Goal: Task Accomplishment & Management: Complete application form

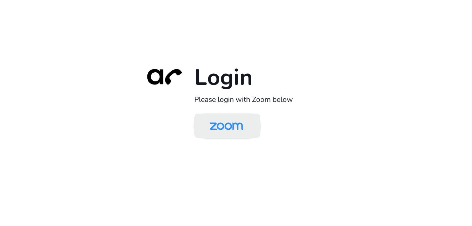
click at [235, 121] on img at bounding box center [226, 126] width 48 height 23
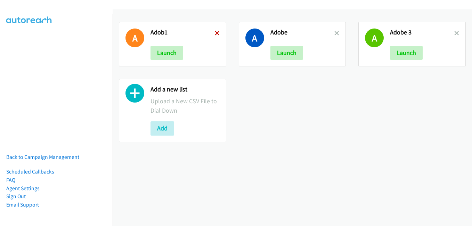
click at [216, 33] on icon at bounding box center [217, 33] width 5 height 5
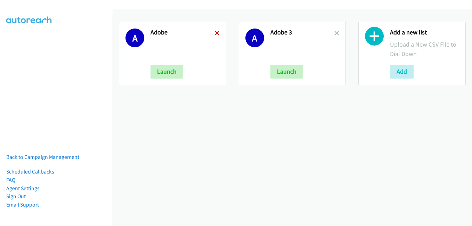
click at [215, 34] on icon at bounding box center [217, 33] width 5 height 5
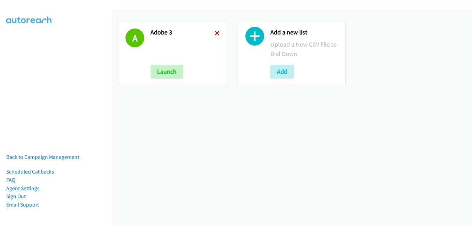
click at [215, 34] on icon at bounding box center [217, 33] width 5 height 5
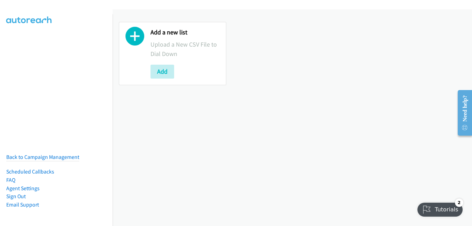
click at [376, 123] on div "Add a new list Upload a New CSV File to Dial Down Add" at bounding box center [292, 117] width 359 height 216
click at [272, 128] on div "Add a new list Upload a New CSV File to Dial Down Add" at bounding box center [292, 117] width 359 height 216
click at [157, 69] on button "Add" at bounding box center [162, 72] width 24 height 14
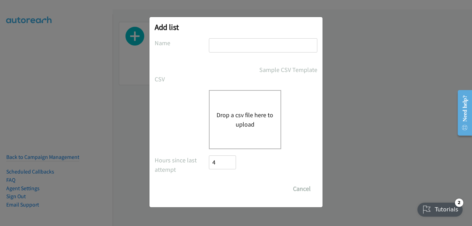
click at [226, 43] on input "text" at bounding box center [263, 45] width 108 height 14
type input "a"
click at [221, 113] on button "Drop a csv file here to upload" at bounding box center [244, 119] width 57 height 19
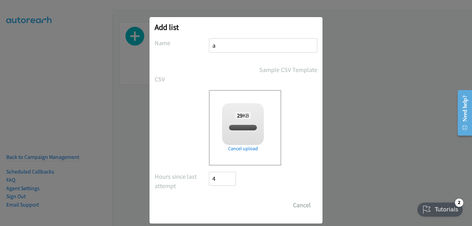
checkbox input "true"
click at [229, 211] on input "Save List" at bounding box center [227, 205] width 36 height 14
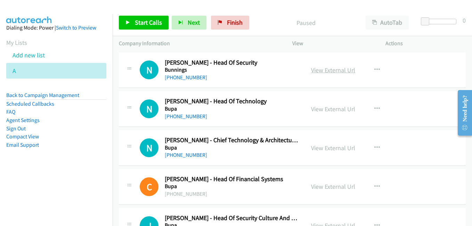
click at [330, 68] on link "View External Url" at bounding box center [333, 70] width 44 height 8
click at [329, 108] on link "View External Url" at bounding box center [333, 109] width 44 height 8
click at [330, 148] on link "View External Url" at bounding box center [333, 148] width 44 height 8
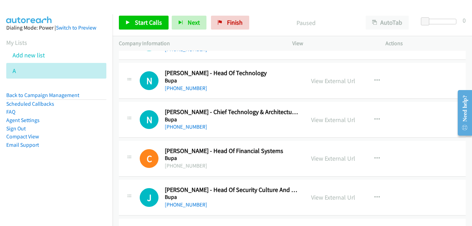
scroll to position [69, 0]
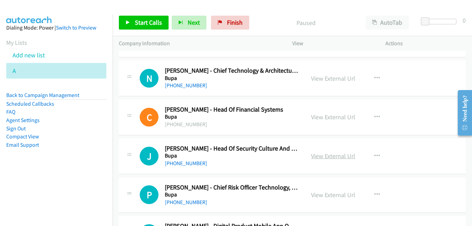
click at [340, 158] on link "View External Url" at bounding box center [333, 156] width 44 height 8
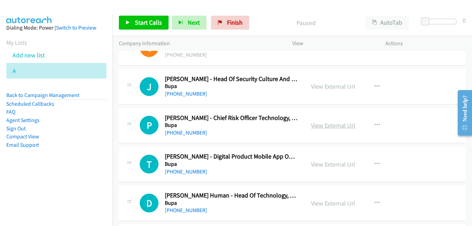
click at [336, 124] on link "View External Url" at bounding box center [333, 125] width 44 height 8
click at [326, 167] on link "View External Url" at bounding box center [333, 164] width 44 height 8
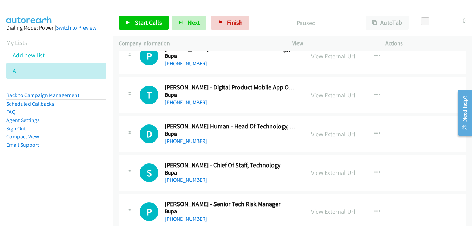
scroll to position [208, 0]
click at [326, 133] on link "View External Url" at bounding box center [333, 134] width 44 height 8
click at [327, 170] on link "View External Url" at bounding box center [333, 172] width 44 height 8
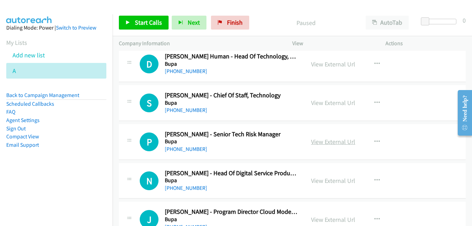
click at [322, 141] on link "View External Url" at bounding box center [333, 142] width 44 height 8
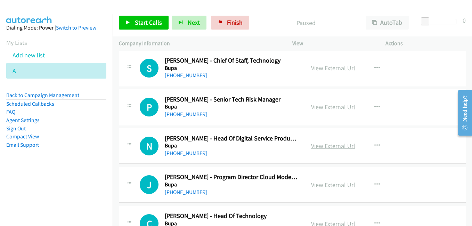
click at [327, 146] on link "View External Url" at bounding box center [333, 146] width 44 height 8
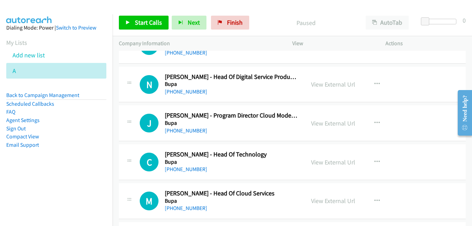
scroll to position [382, 0]
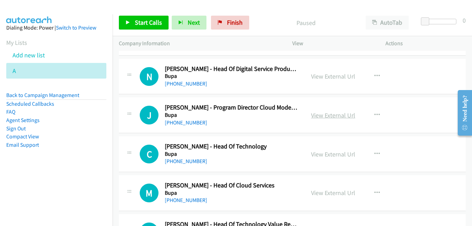
click at [332, 117] on link "View External Url" at bounding box center [333, 115] width 44 height 8
click at [336, 153] on link "View External Url" at bounding box center [333, 154] width 44 height 8
click at [320, 190] on link "View External Url" at bounding box center [333, 193] width 44 height 8
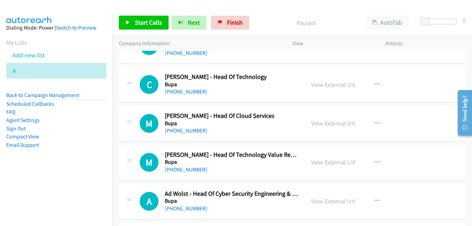
scroll to position [486, 0]
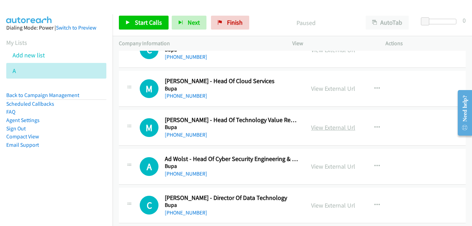
click at [330, 130] on link "View External Url" at bounding box center [333, 127] width 44 height 8
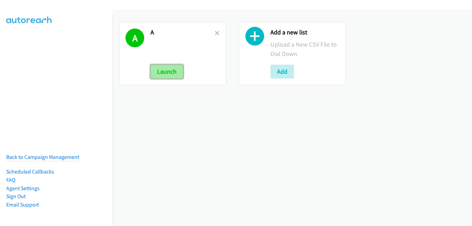
click at [172, 75] on button "Launch" at bounding box center [166, 72] width 33 height 14
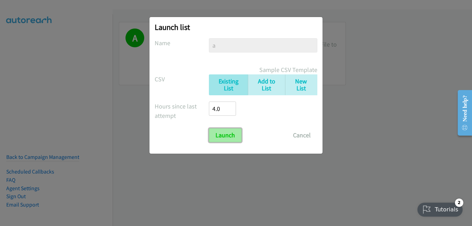
click at [227, 140] on input "Launch" at bounding box center [225, 135] width 33 height 14
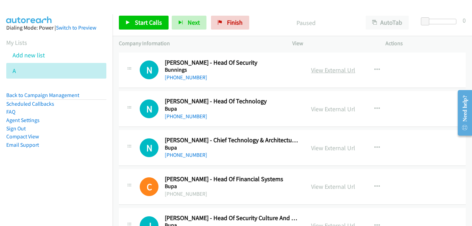
click at [334, 71] on link "View External Url" at bounding box center [333, 70] width 44 height 8
click at [337, 112] on link "View External Url" at bounding box center [333, 109] width 44 height 8
click at [328, 146] on link "View External Url" at bounding box center [333, 148] width 44 height 8
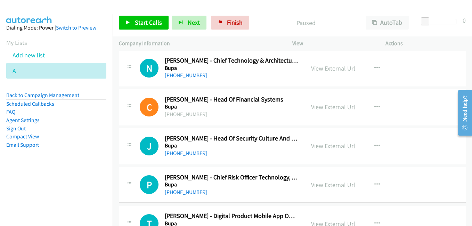
scroll to position [104, 0]
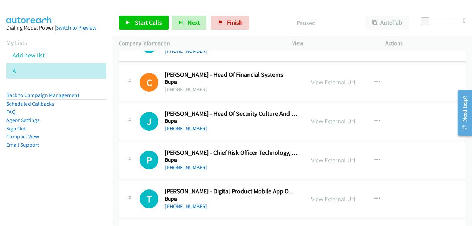
click at [318, 123] on link "View External Url" at bounding box center [333, 121] width 44 height 8
click at [329, 161] on link "View External Url" at bounding box center [333, 160] width 44 height 8
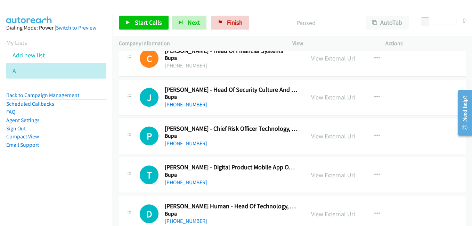
scroll to position [139, 0]
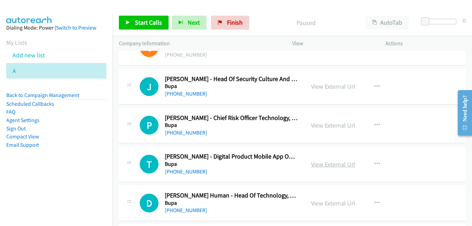
click at [325, 162] on link "View External Url" at bounding box center [333, 164] width 44 height 8
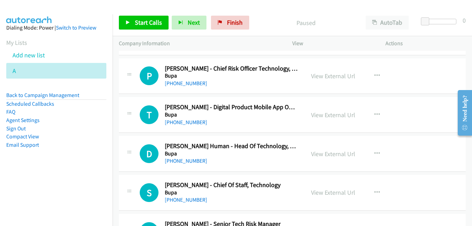
scroll to position [243, 0]
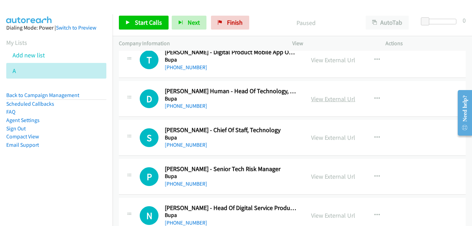
click at [321, 99] on link "View External Url" at bounding box center [333, 99] width 44 height 8
drag, startPoint x: 327, startPoint y: 139, endPoint x: 242, endPoint y: 115, distance: 88.3
click at [328, 140] on link "View External Url" at bounding box center [333, 137] width 44 height 8
drag, startPoint x: 327, startPoint y: 178, endPoint x: 83, endPoint y: 4, distance: 299.7
click at [331, 175] on link "View External Url" at bounding box center [333, 176] width 44 height 8
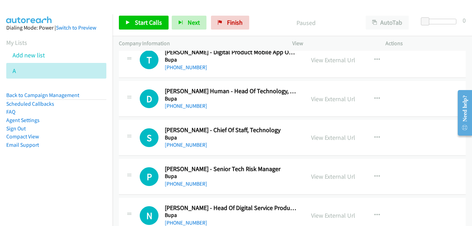
scroll to position [313, 0]
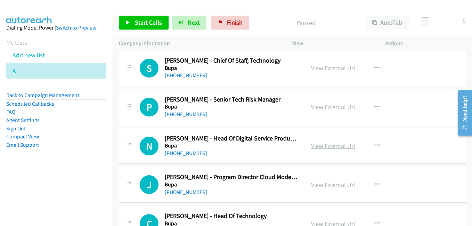
click at [339, 148] on link "View External Url" at bounding box center [333, 146] width 44 height 8
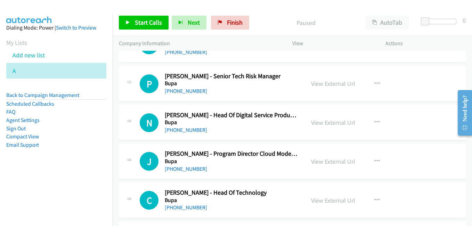
scroll to position [347, 0]
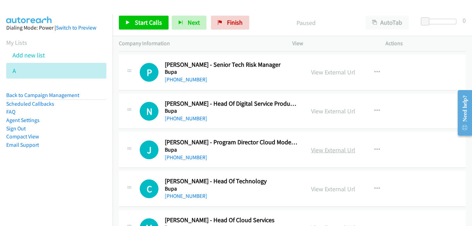
click at [333, 150] on link "View External Url" at bounding box center [333, 150] width 44 height 8
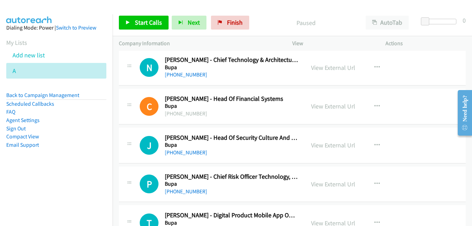
scroll to position [104, 0]
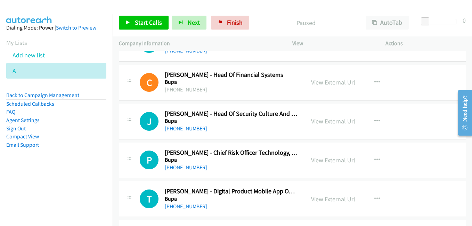
click at [333, 160] on link "View External Url" at bounding box center [333, 160] width 44 height 8
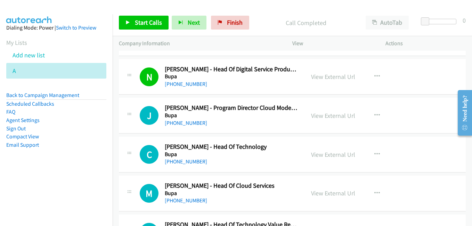
scroll to position [382, 0]
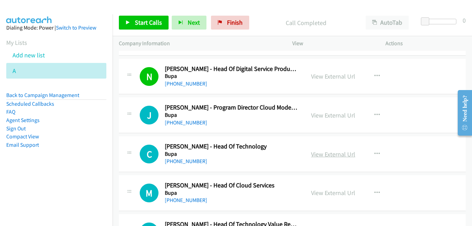
click at [333, 151] on link "View External Url" at bounding box center [333, 154] width 44 height 8
drag, startPoint x: 333, startPoint y: 155, endPoint x: 124, endPoint y: 41, distance: 238.3
click at [328, 154] on link "View External Url" at bounding box center [333, 154] width 44 height 8
click at [334, 193] on link "View External Url" at bounding box center [333, 193] width 44 height 8
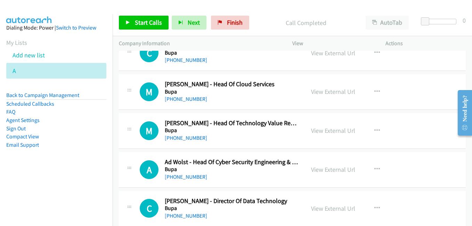
scroll to position [486, 0]
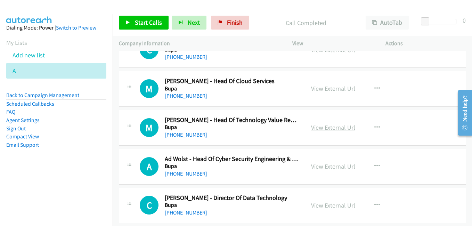
click at [333, 128] on link "View External Url" at bounding box center [333, 127] width 44 height 8
click at [333, 169] on link "View External Url" at bounding box center [333, 166] width 44 height 8
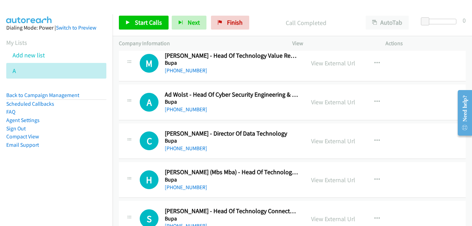
scroll to position [556, 0]
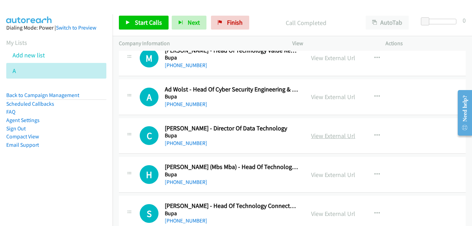
click at [336, 137] on link "View External Url" at bounding box center [333, 136] width 44 height 8
click at [336, 174] on link "View External Url" at bounding box center [333, 175] width 44 height 8
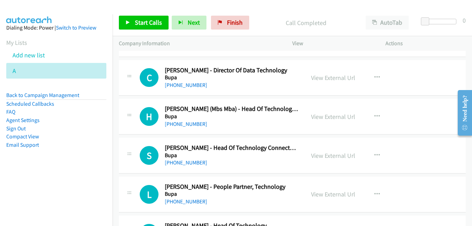
scroll to position [625, 0]
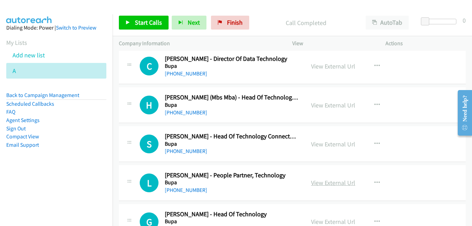
click at [334, 181] on link "View External Url" at bounding box center [333, 183] width 44 height 8
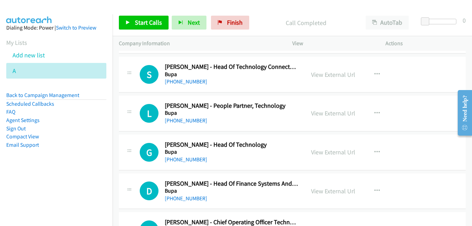
scroll to position [730, 0]
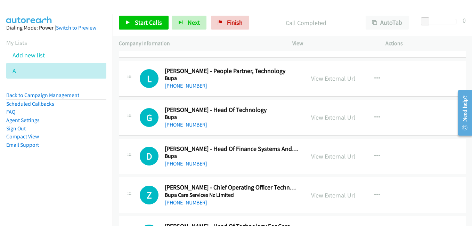
click at [321, 120] on link "View External Url" at bounding box center [333, 117] width 44 height 8
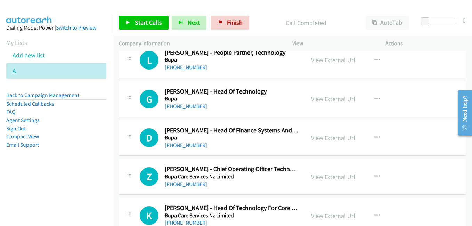
scroll to position [764, 0]
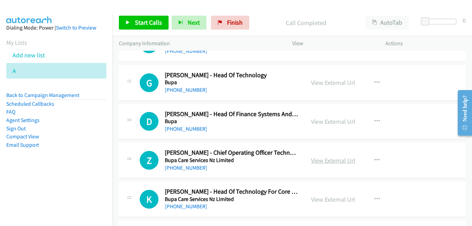
click at [337, 159] on link "View External Url" at bounding box center [333, 160] width 44 height 8
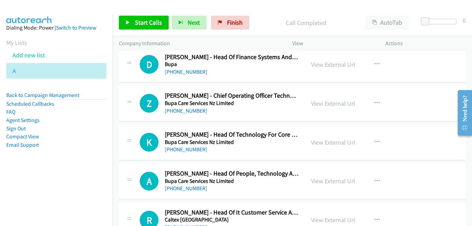
scroll to position [834, 0]
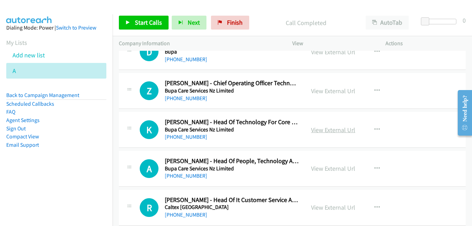
click at [340, 131] on link "View External Url" at bounding box center [333, 130] width 44 height 8
click at [336, 171] on link "View External Url" at bounding box center [333, 168] width 44 height 8
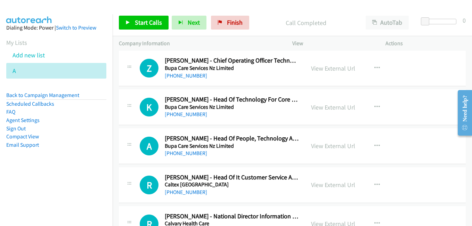
scroll to position [869, 0]
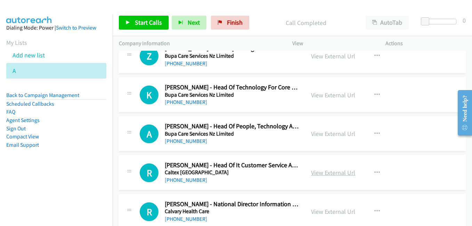
click at [340, 173] on link "View External Url" at bounding box center [333, 173] width 44 height 8
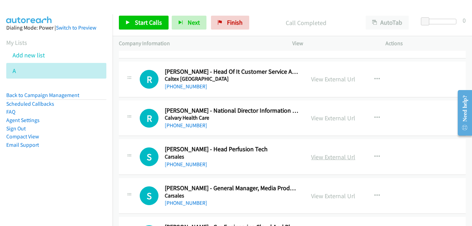
scroll to position [973, 0]
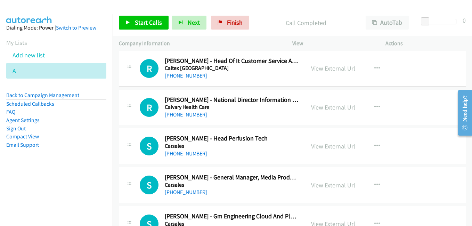
click at [343, 108] on link "View External Url" at bounding box center [333, 107] width 44 height 8
click at [331, 146] on link "View External Url" at bounding box center [333, 146] width 44 height 8
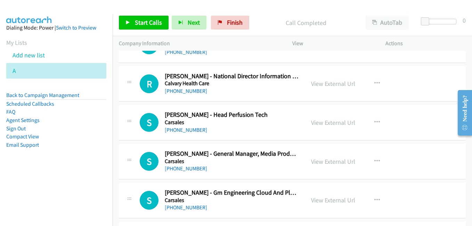
scroll to position [1008, 0]
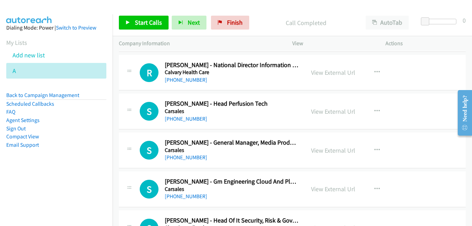
drag, startPoint x: 333, startPoint y: 151, endPoint x: 100, endPoint y: 2, distance: 276.0
click at [337, 153] on link "View External Url" at bounding box center [333, 150] width 44 height 8
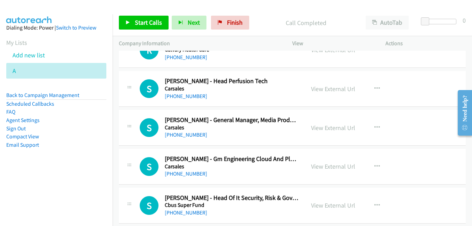
scroll to position [1042, 0]
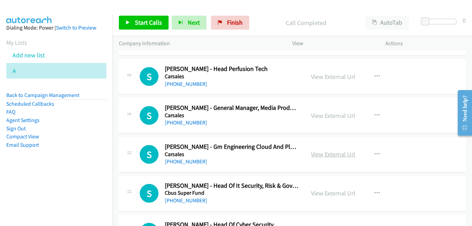
click at [341, 157] on link "View External Url" at bounding box center [333, 154] width 44 height 8
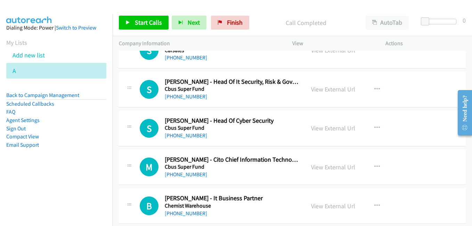
scroll to position [1147, 0]
click at [337, 129] on link "View External Url" at bounding box center [333, 128] width 44 height 8
click at [336, 167] on link "View External Url" at bounding box center [333, 167] width 44 height 8
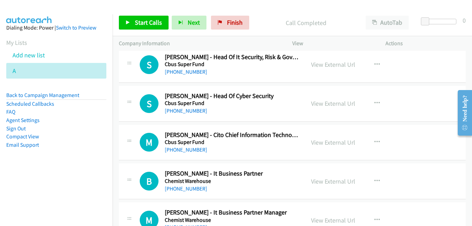
scroll to position [1181, 0]
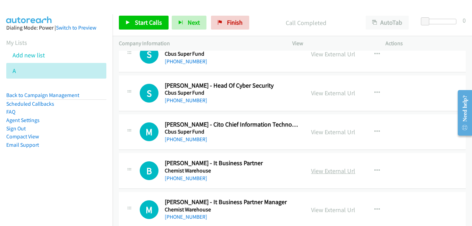
click at [321, 171] on link "View External Url" at bounding box center [333, 171] width 44 height 8
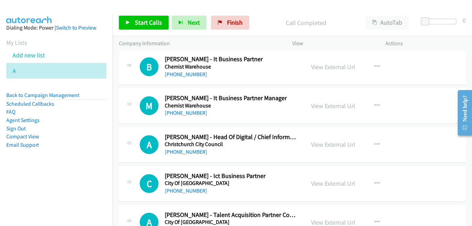
scroll to position [1286, 0]
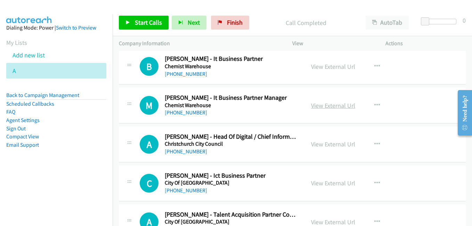
click at [320, 107] on link "View External Url" at bounding box center [333, 105] width 44 height 8
click at [320, 144] on link "View External Url" at bounding box center [333, 144] width 44 height 8
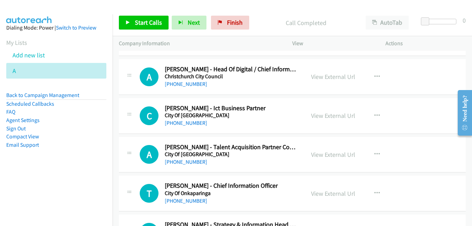
scroll to position [1355, 0]
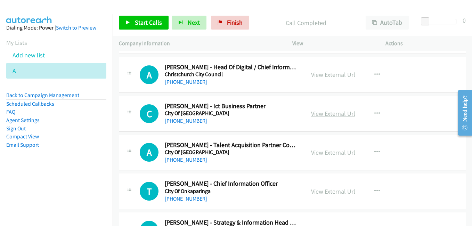
click at [333, 112] on link "View External Url" at bounding box center [333, 113] width 44 height 8
click at [329, 153] on link "View External Url" at bounding box center [333, 152] width 44 height 8
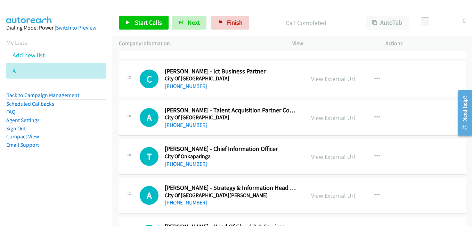
drag, startPoint x: 329, startPoint y: 156, endPoint x: 170, endPoint y: 62, distance: 185.0
drag, startPoint x: 329, startPoint y: 157, endPoint x: 118, endPoint y: 38, distance: 242.4
click at [334, 158] on link "View External Url" at bounding box center [333, 157] width 44 height 8
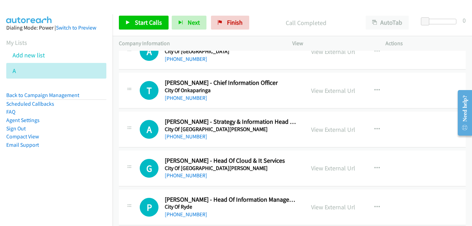
scroll to position [1459, 0]
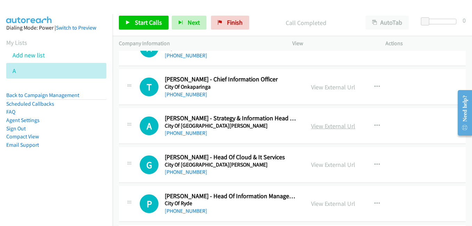
click at [331, 128] on link "View External Url" at bounding box center [333, 126] width 44 height 8
click at [325, 163] on link "View External Url" at bounding box center [333, 165] width 44 height 8
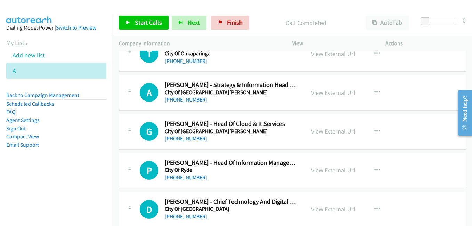
scroll to position [1494, 0]
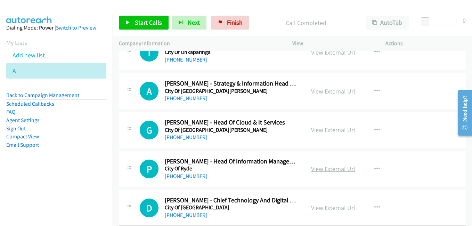
click at [330, 169] on link "View External Url" at bounding box center [333, 169] width 44 height 8
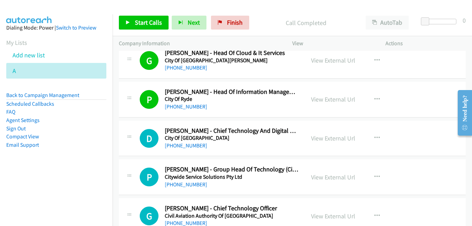
drag, startPoint x: 336, startPoint y: 139, endPoint x: 289, endPoint y: 128, distance: 48.2
click at [321, 140] on link "View External Url" at bounding box center [333, 138] width 44 height 8
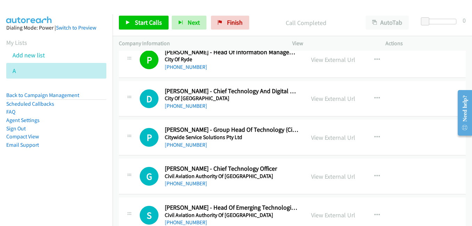
scroll to position [1633, 0]
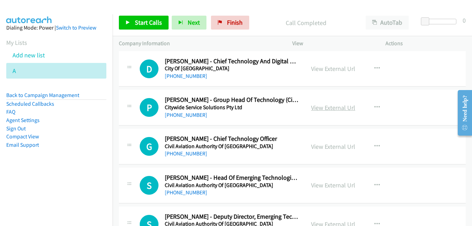
click at [327, 107] on link "View External Url" at bounding box center [333, 108] width 44 height 8
click at [330, 147] on link "View External Url" at bounding box center [333, 146] width 44 height 8
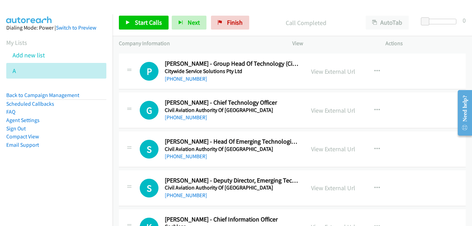
scroll to position [1703, 0]
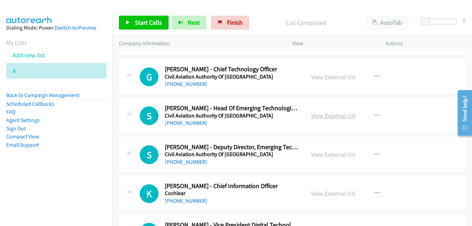
click at [336, 116] on link "View External Url" at bounding box center [333, 116] width 44 height 8
click at [335, 153] on link "View External Url" at bounding box center [333, 154] width 44 height 8
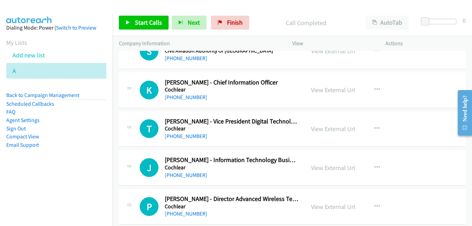
scroll to position [1807, 0]
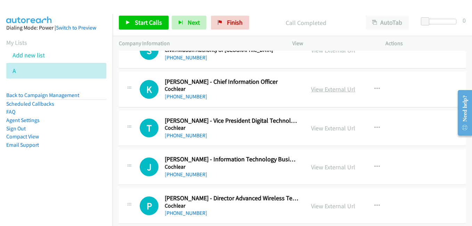
click at [320, 88] on link "View External Url" at bounding box center [333, 89] width 44 height 8
click at [328, 125] on link "View External Url" at bounding box center [333, 128] width 44 height 8
click at [341, 167] on link "View External Url" at bounding box center [333, 167] width 44 height 8
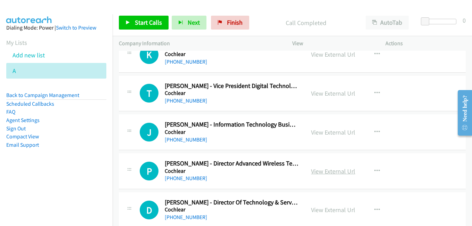
click at [328, 172] on link "View External Url" at bounding box center [333, 171] width 44 height 8
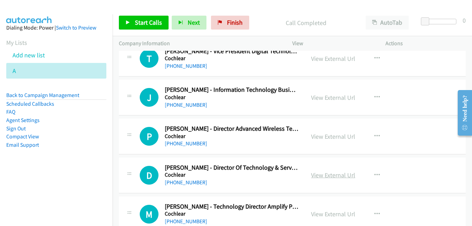
click at [330, 174] on link "View External Url" at bounding box center [333, 175] width 44 height 8
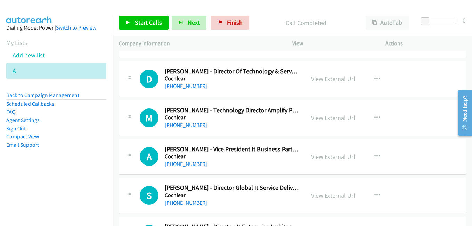
scroll to position [1980, 0]
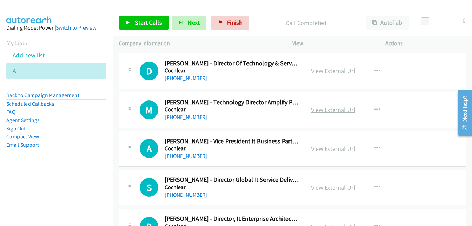
click at [323, 109] on link "View External Url" at bounding box center [333, 110] width 44 height 8
click at [329, 147] on link "View External Url" at bounding box center [333, 149] width 44 height 8
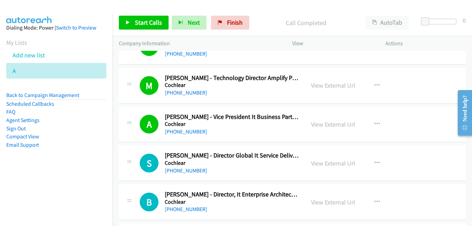
scroll to position [2050, 0]
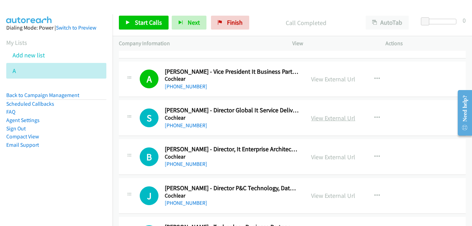
click at [337, 118] on link "View External Url" at bounding box center [333, 118] width 44 height 8
click at [329, 156] on link "View External Url" at bounding box center [333, 157] width 44 height 8
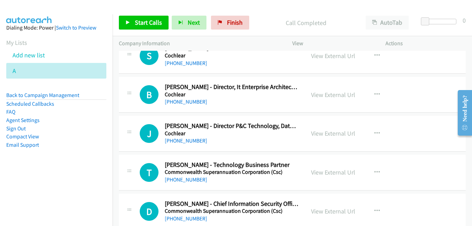
scroll to position [2119, 0]
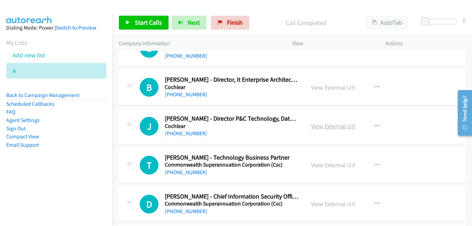
click at [329, 128] on link "View External Url" at bounding box center [333, 126] width 44 height 8
click at [323, 166] on link "View External Url" at bounding box center [333, 165] width 44 height 8
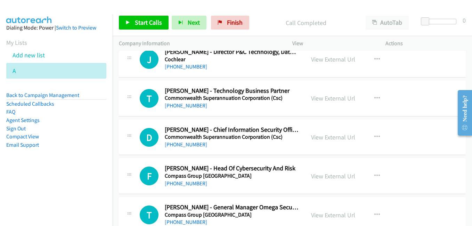
scroll to position [2189, 0]
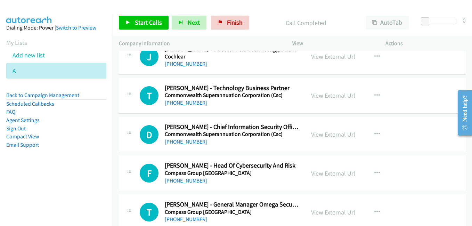
click at [332, 137] on link "View External Url" at bounding box center [333, 134] width 44 height 8
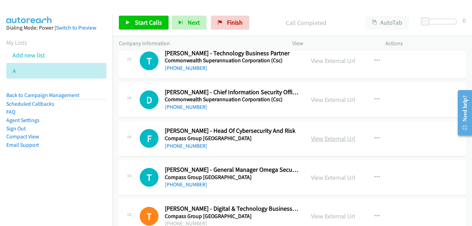
click at [324, 137] on link "View External Url" at bounding box center [333, 138] width 44 height 8
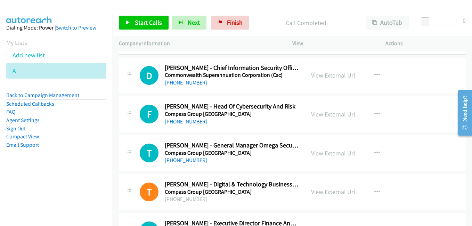
scroll to position [2293, 0]
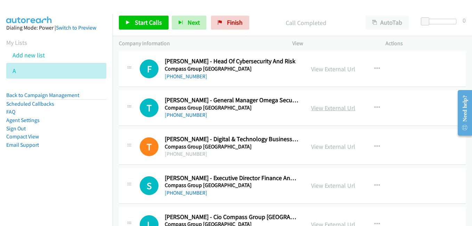
click at [328, 110] on link "View External Url" at bounding box center [333, 108] width 44 height 8
click at [329, 149] on link "View External Url" at bounding box center [333, 146] width 44 height 8
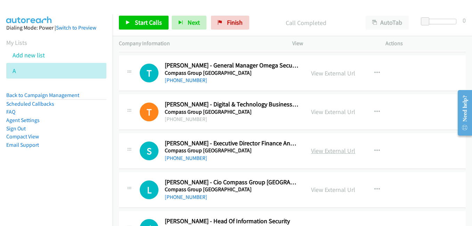
click at [335, 149] on link "View External Url" at bounding box center [333, 151] width 44 height 8
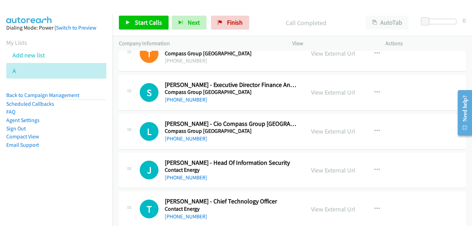
scroll to position [2397, 0]
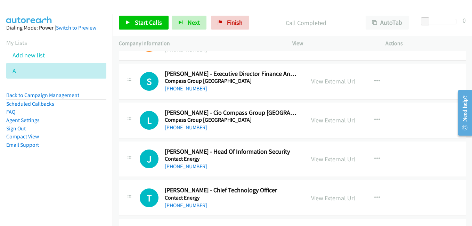
click at [333, 159] on link "View External Url" at bounding box center [333, 159] width 44 height 8
click at [331, 198] on link "View External Url" at bounding box center [333, 198] width 44 height 8
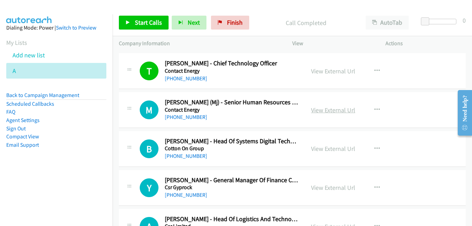
scroll to position [2536, 0]
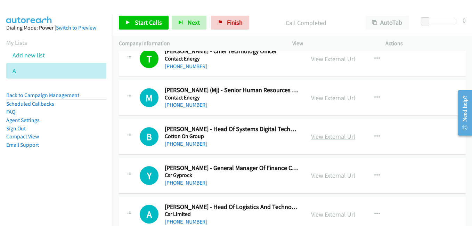
click at [335, 140] on link "View External Url" at bounding box center [333, 136] width 44 height 8
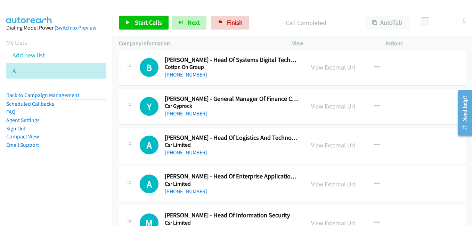
scroll to position [2606, 0]
click at [335, 146] on link "View External Url" at bounding box center [333, 145] width 44 height 8
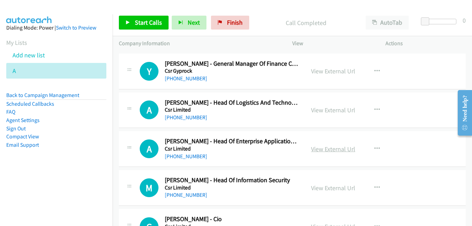
click at [331, 151] on link "View External Url" at bounding box center [333, 149] width 44 height 8
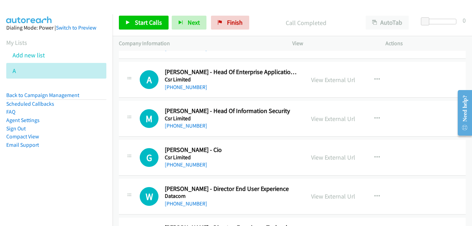
scroll to position [2710, 0]
click at [318, 118] on link "View External Url" at bounding box center [333, 118] width 44 height 8
click at [332, 156] on link "View External Url" at bounding box center [333, 157] width 44 height 8
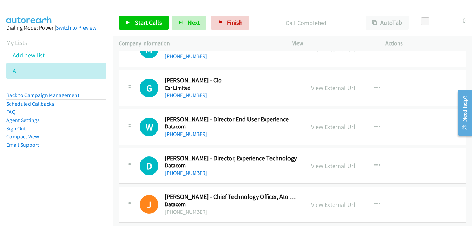
scroll to position [2780, 0]
click at [330, 126] on link "View External Url" at bounding box center [333, 126] width 44 height 8
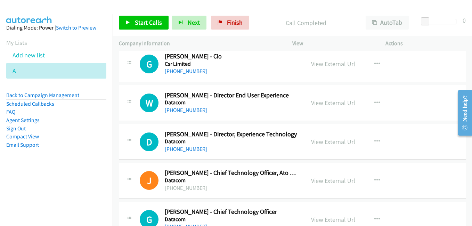
scroll to position [2814, 0]
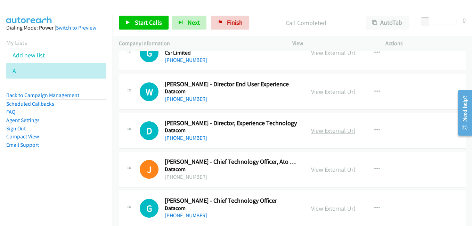
click at [331, 131] on link "View External Url" at bounding box center [333, 130] width 44 height 8
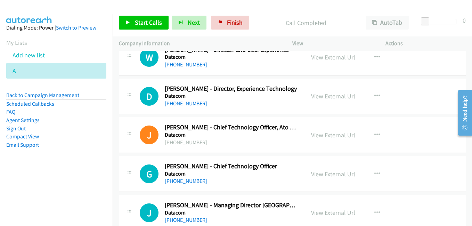
scroll to position [2849, 0]
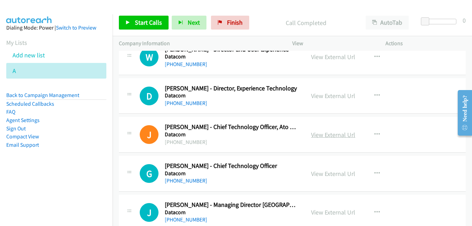
click at [333, 134] on link "View External Url" at bounding box center [333, 135] width 44 height 8
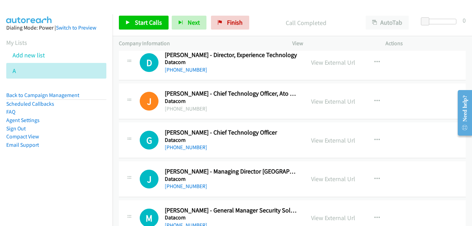
scroll to position [2919, 0]
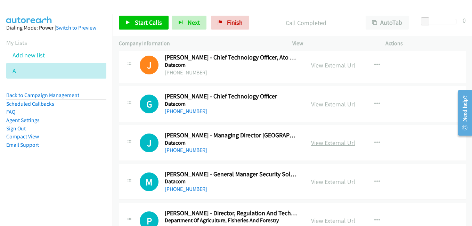
click at [341, 144] on link "View External Url" at bounding box center [333, 143] width 44 height 8
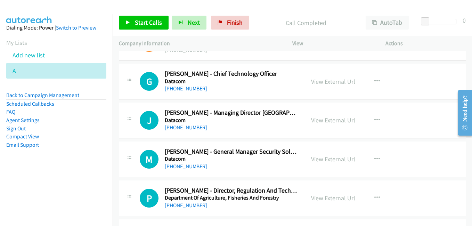
scroll to position [2953, 0]
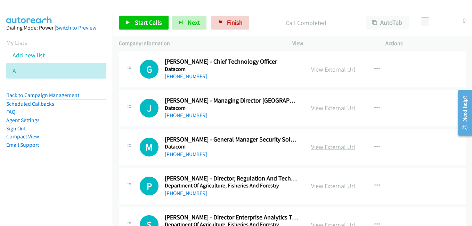
click at [330, 146] on link "View External Url" at bounding box center [333, 147] width 44 height 8
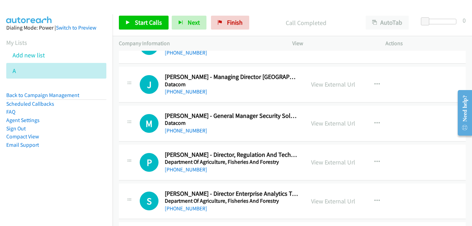
scroll to position [2988, 0]
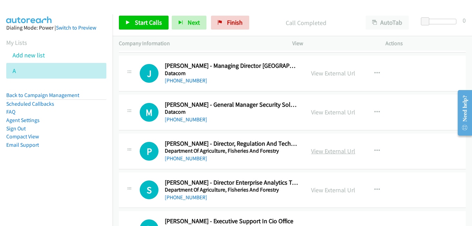
click at [328, 150] on link "View External Url" at bounding box center [333, 151] width 44 height 8
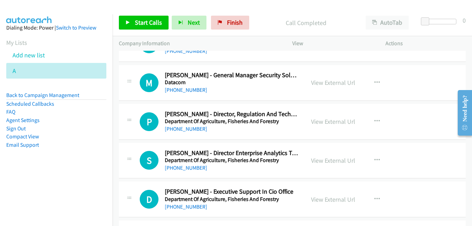
scroll to position [3058, 0]
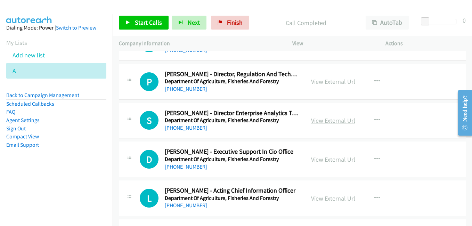
click at [328, 122] on link "View External Url" at bounding box center [333, 120] width 44 height 8
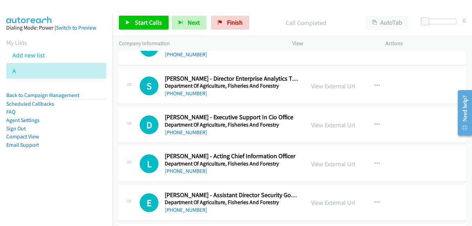
scroll to position [3092, 0]
drag, startPoint x: 336, startPoint y: 124, endPoint x: 115, endPoint y: 2, distance: 252.3
click at [326, 127] on link "View External Url" at bounding box center [333, 125] width 44 height 8
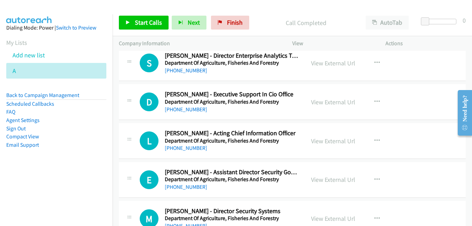
scroll to position [3127, 0]
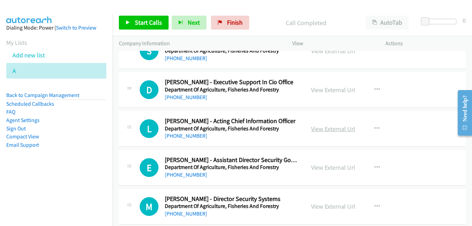
click at [335, 131] on link "View External Url" at bounding box center [333, 129] width 44 height 8
click at [331, 166] on link "View External Url" at bounding box center [333, 167] width 44 height 8
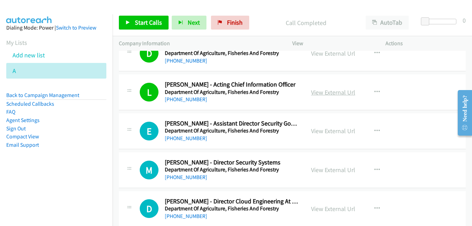
scroll to position [3197, 0]
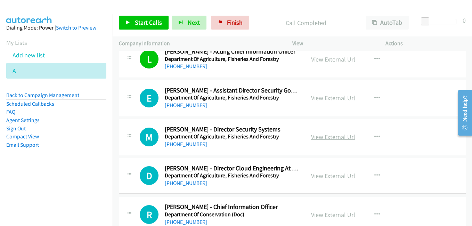
click at [321, 135] on link "View External Url" at bounding box center [333, 137] width 44 height 8
click at [335, 176] on link "View External Url" at bounding box center [333, 176] width 44 height 8
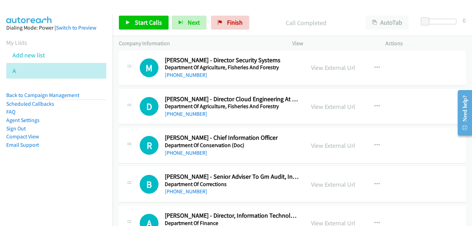
scroll to position [3266, 0]
click at [321, 145] on link "View External Url" at bounding box center [333, 145] width 44 height 8
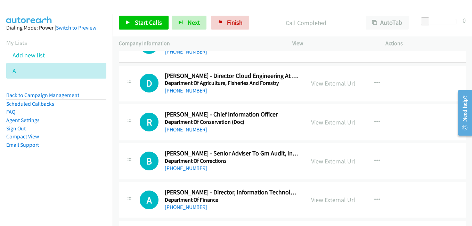
scroll to position [3301, 0]
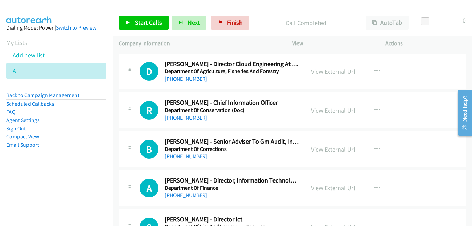
click at [332, 147] on link "View External Url" at bounding box center [333, 149] width 44 height 8
click at [329, 189] on link "View External Url" at bounding box center [333, 188] width 44 height 8
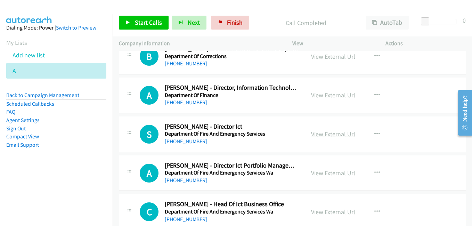
scroll to position [3405, 0]
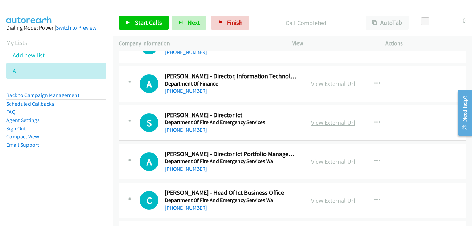
click at [334, 121] on link "View External Url" at bounding box center [333, 122] width 44 height 8
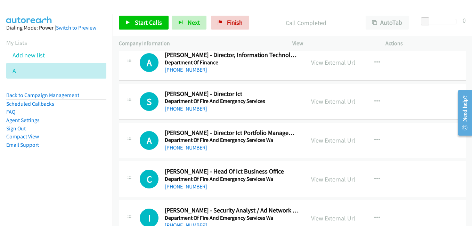
scroll to position [3440, 0]
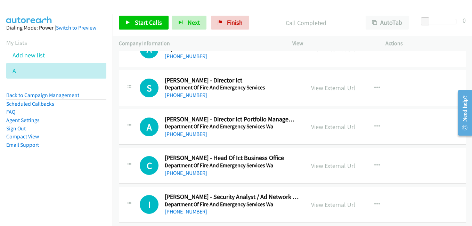
drag, startPoint x: 331, startPoint y: 128, endPoint x: 306, endPoint y: 121, distance: 25.5
click at [331, 128] on link "View External Url" at bounding box center [333, 127] width 44 height 8
click at [335, 166] on link "View External Url" at bounding box center [333, 166] width 44 height 8
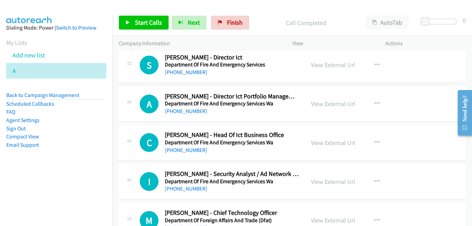
scroll to position [3475, 0]
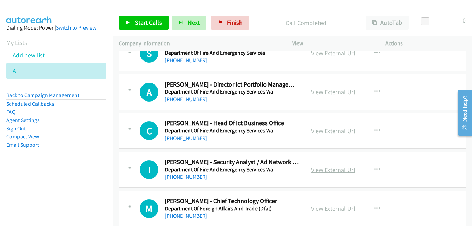
click at [331, 170] on link "View External Url" at bounding box center [333, 170] width 44 height 8
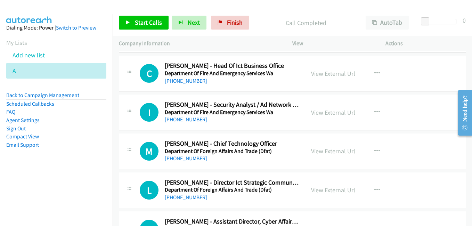
scroll to position [3544, 0]
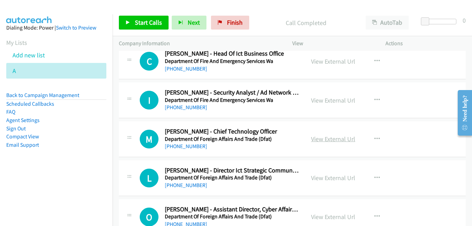
click at [333, 137] on link "View External Url" at bounding box center [333, 139] width 44 height 8
